Goal: Task Accomplishment & Management: Use online tool/utility

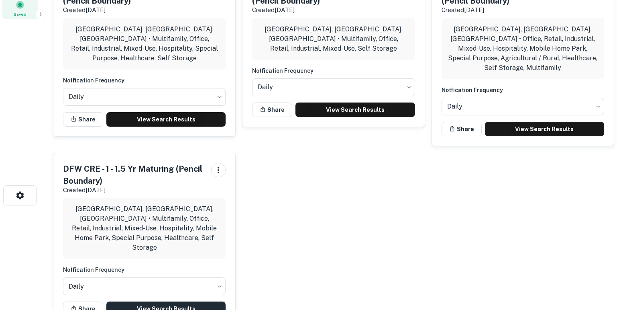
click at [165, 301] on link "View Search Results" at bounding box center [165, 308] width 119 height 14
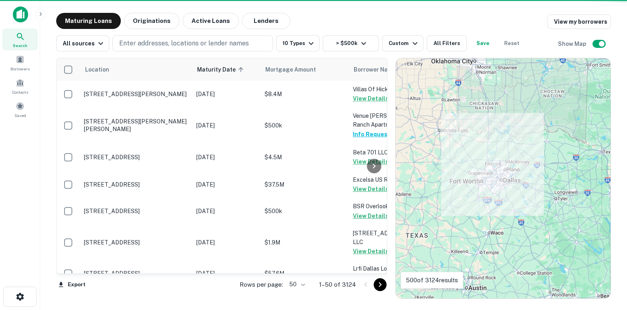
click at [301, 282] on body "Search Borrowers Contacts Saved Maturing Loans Originations Active Loans Lender…" at bounding box center [313, 155] width 627 height 310
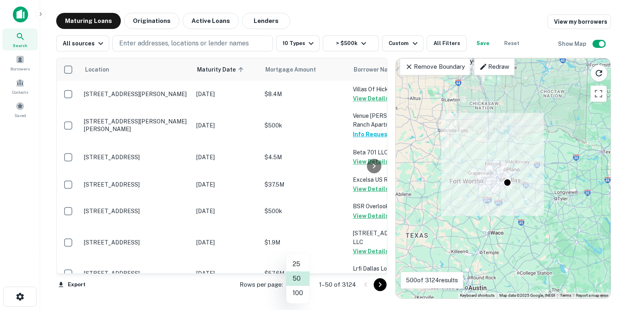
click at [299, 296] on li "100" at bounding box center [297, 293] width 23 height 14
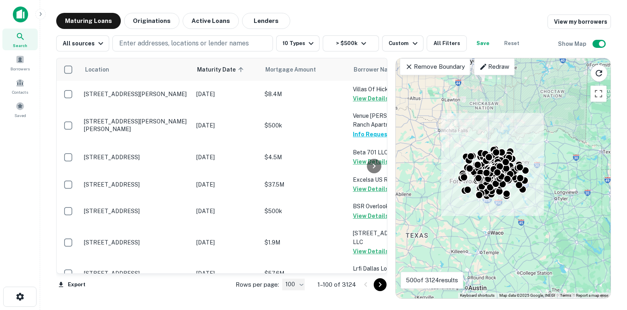
type input "***"
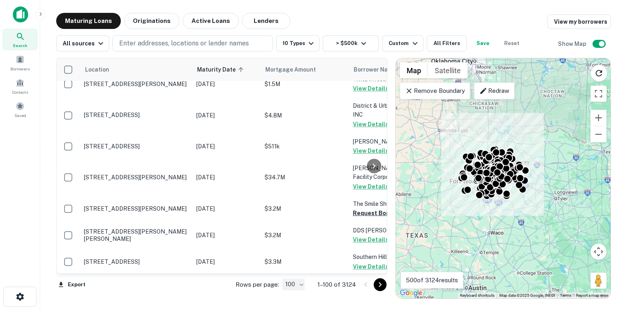
scroll to position [1985, 0]
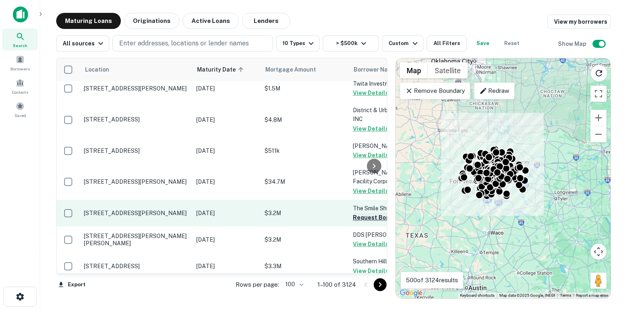
click at [356, 212] on button "Request Borrower Info" at bounding box center [385, 217] width 65 height 10
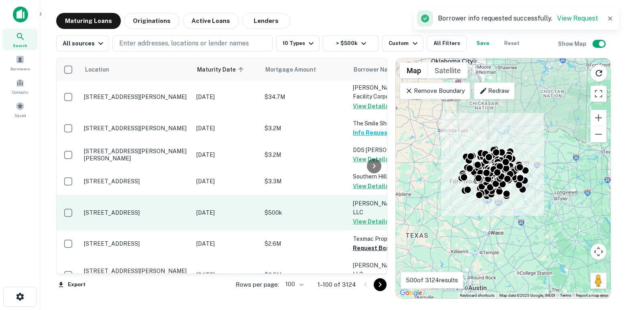
scroll to position [2078, 0]
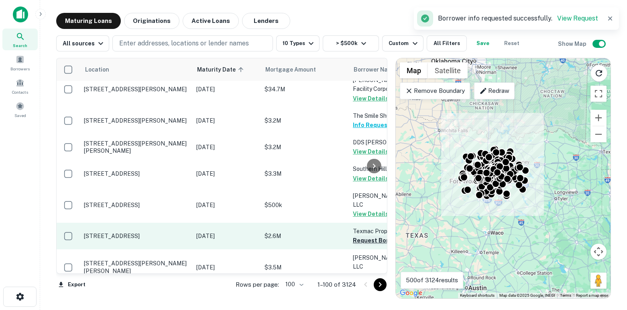
click at [358, 235] on button "Request Borrower Info" at bounding box center [385, 240] width 65 height 10
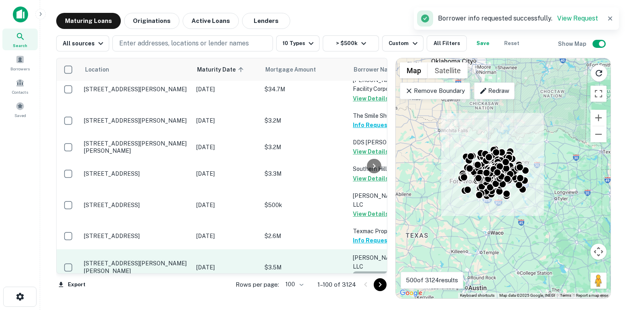
click at [363, 271] on button "Request Borrower Info" at bounding box center [385, 276] width 65 height 10
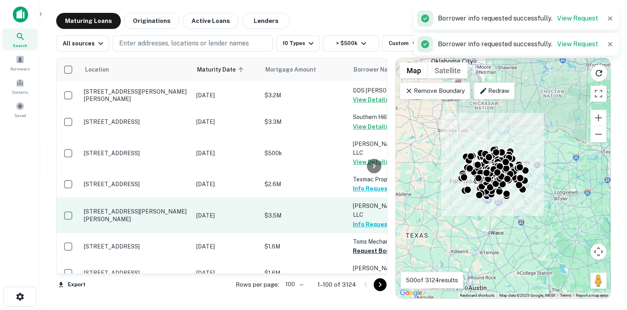
scroll to position [2131, 0]
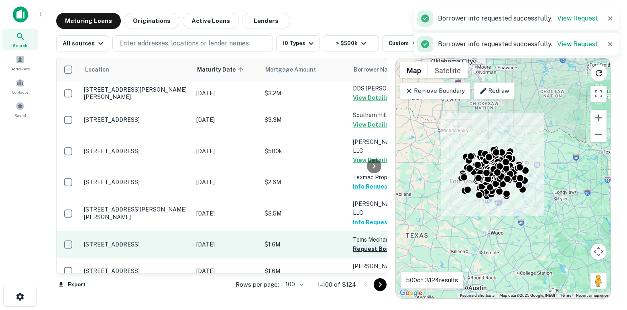
click at [356, 244] on button "Request Borrower Info" at bounding box center [385, 249] width 65 height 10
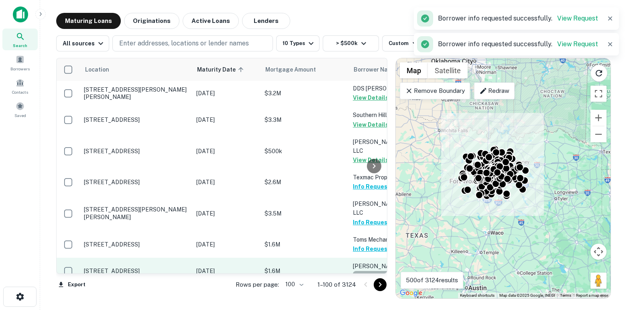
click at [361, 271] on button "Request Borrower Info" at bounding box center [385, 276] width 65 height 10
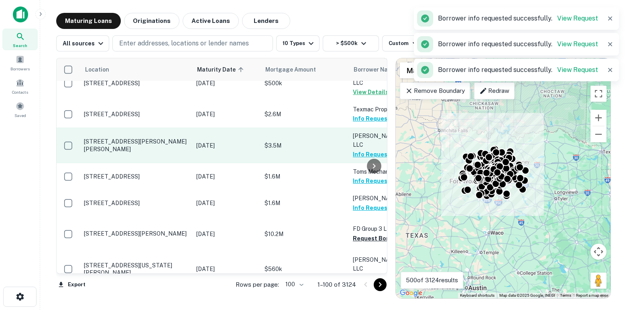
scroll to position [2200, 0]
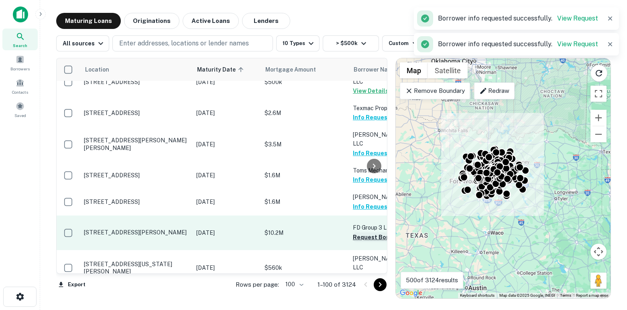
click at [356, 232] on button "Request Borrower Info" at bounding box center [385, 237] width 65 height 10
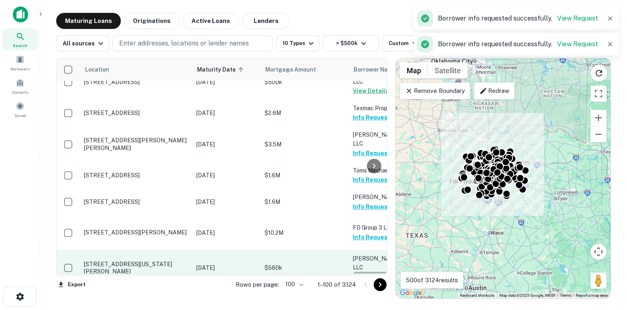
click at [361, 271] on button "Request Borrower Info" at bounding box center [385, 276] width 65 height 10
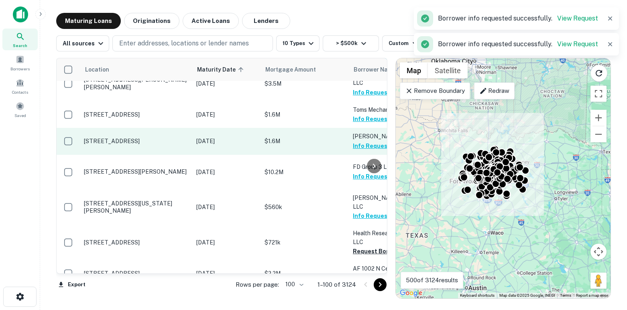
scroll to position [2262, 0]
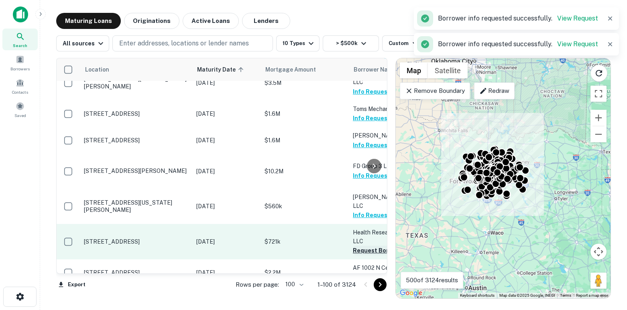
click at [355, 245] on button "Request Borrower Info" at bounding box center [385, 250] width 65 height 10
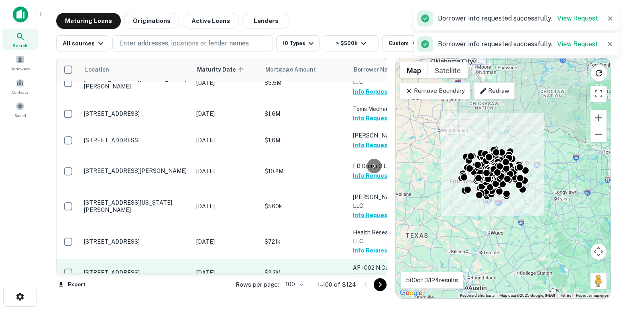
click at [361, 272] on button "Request Borrower Info" at bounding box center [385, 277] width 65 height 10
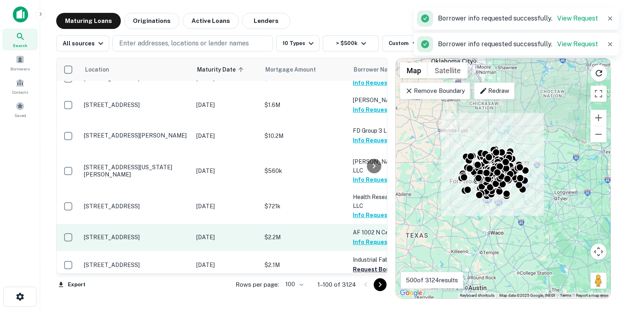
scroll to position [2298, 0]
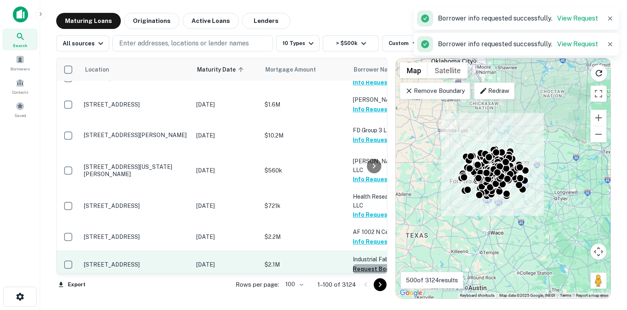
click at [356, 264] on button "Request Borrower Info" at bounding box center [385, 269] width 65 height 10
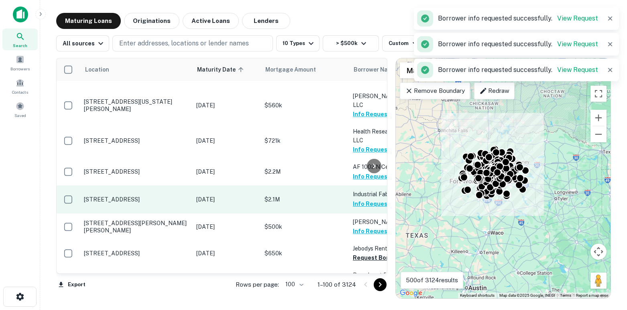
scroll to position [2363, 0]
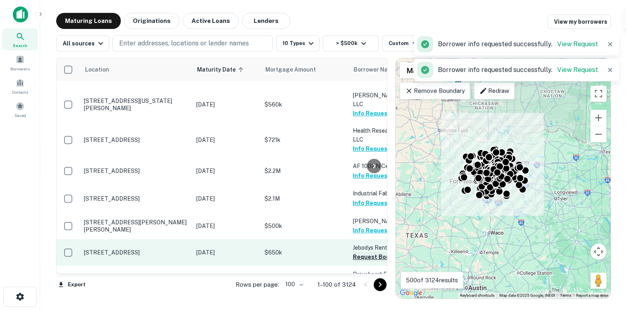
click at [357, 252] on button "Request Borrower Info" at bounding box center [385, 257] width 65 height 10
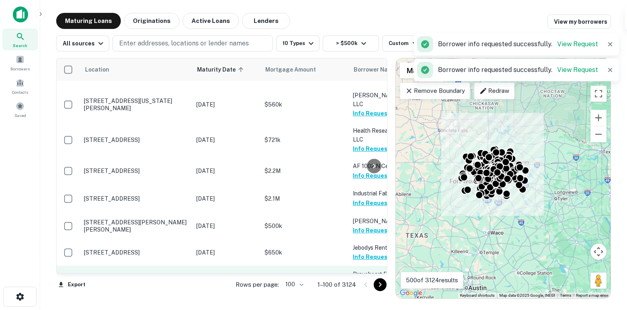
click at [363, 279] on button "Request Borrower Info" at bounding box center [385, 284] width 65 height 10
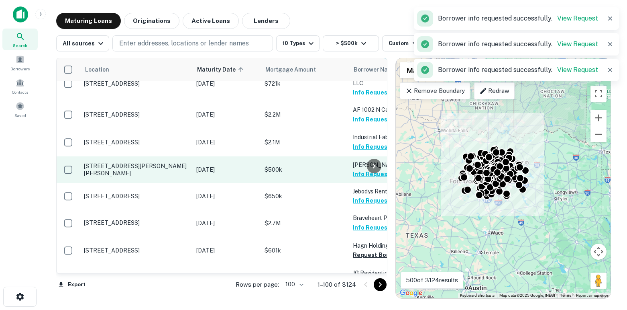
scroll to position [2420, 0]
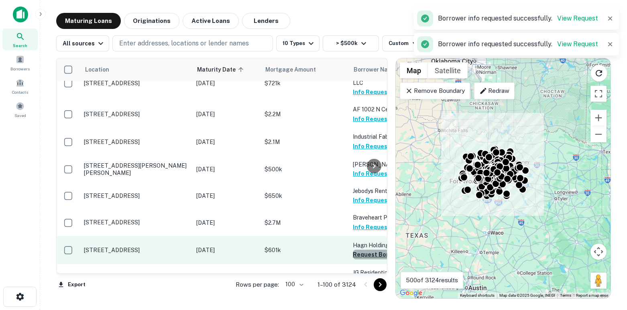
click at [365, 249] on button "Request Borrower Info" at bounding box center [385, 254] width 65 height 10
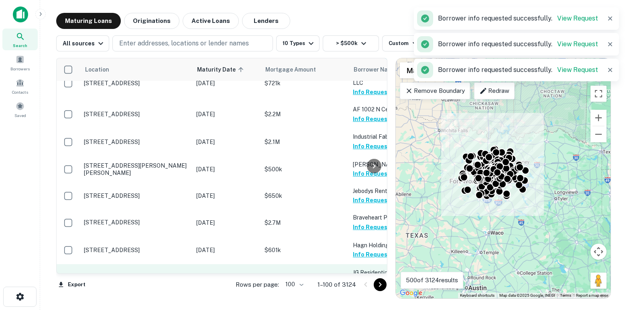
click at [364, 277] on button "Request Borrower Info" at bounding box center [385, 282] width 65 height 10
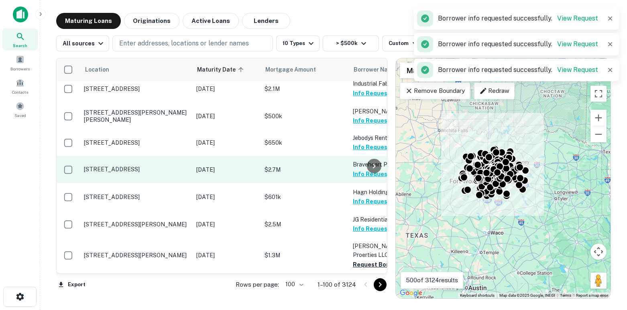
scroll to position [2477, 0]
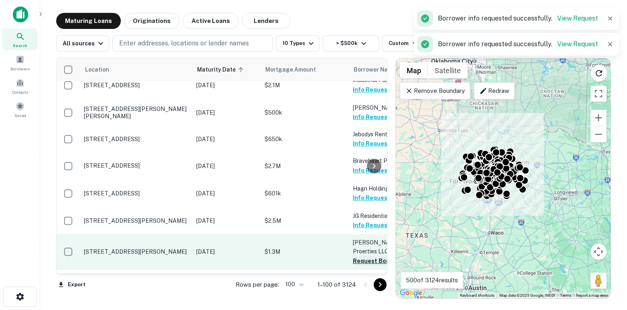
click at [357, 256] on button "Request Borrower Info" at bounding box center [385, 261] width 65 height 10
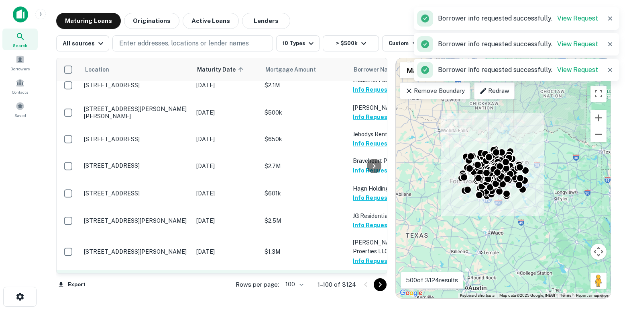
click at [362, 282] on button "Request Borrower Info" at bounding box center [385, 287] width 65 height 10
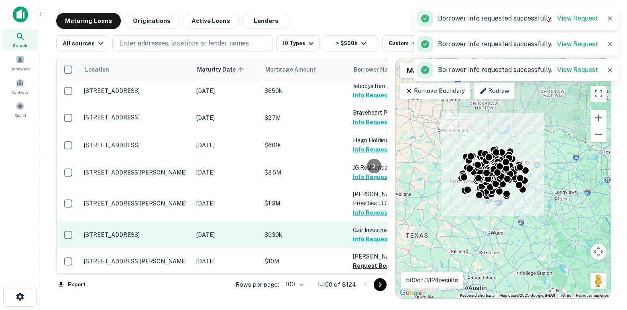
scroll to position [2525, 0]
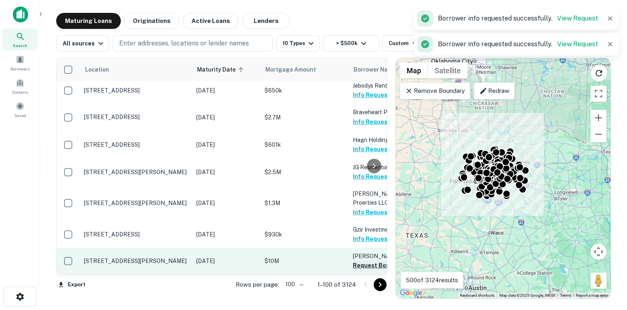
click at [358, 260] on button "Request Borrower Info" at bounding box center [385, 265] width 65 height 10
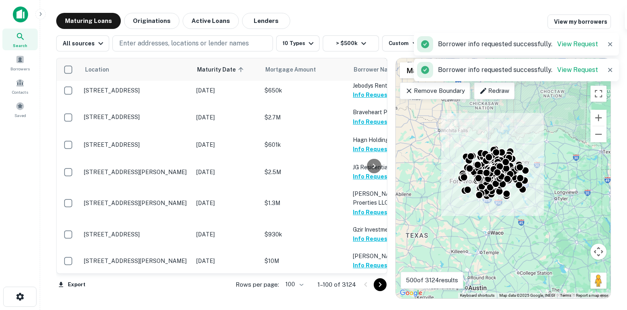
click at [361, 287] on button "Request Borrower Info" at bounding box center [385, 292] width 65 height 10
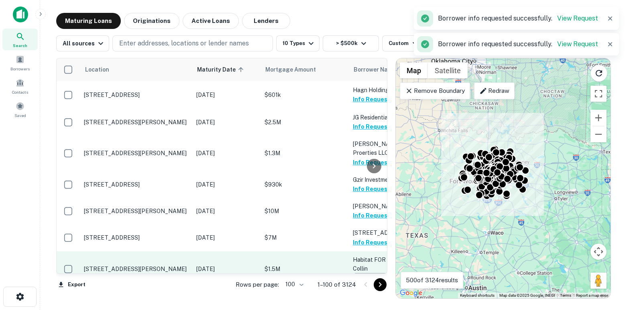
click at [358, 273] on button "Request Borrower Info" at bounding box center [385, 278] width 65 height 10
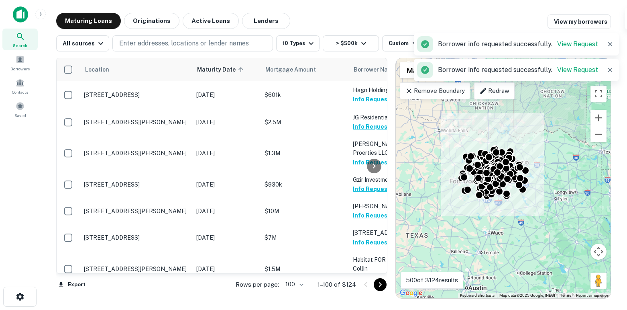
click at [362, 308] on button "Request Borrower Info" at bounding box center [385, 313] width 65 height 10
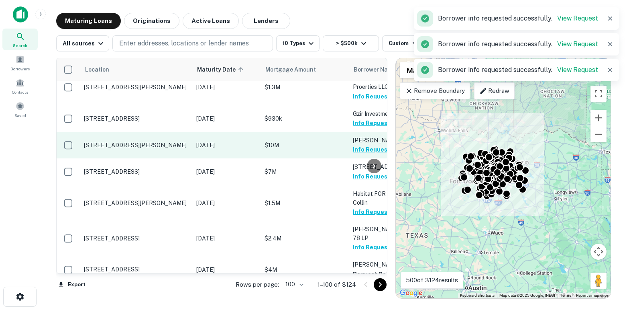
scroll to position [2642, 0]
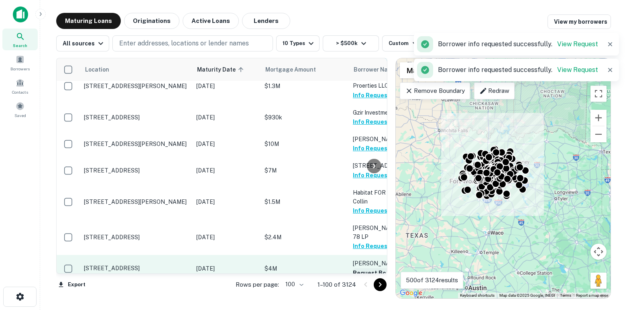
click at [357, 268] on button "Request Borrower Info" at bounding box center [385, 273] width 65 height 10
